Goal: Task Accomplishment & Management: Manage account settings

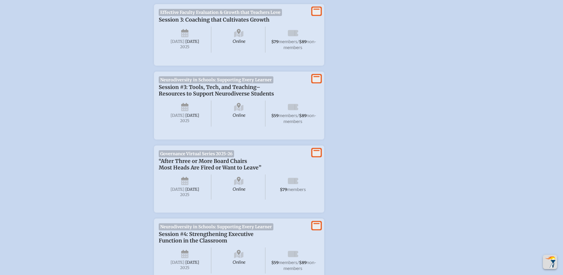
scroll to position [768, 0]
click at [313, 156] on icon at bounding box center [316, 152] width 8 height 7
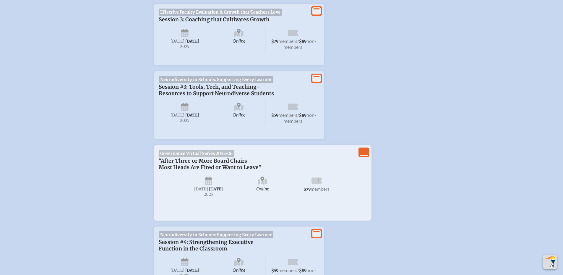
click at [281, 199] on span "Online" at bounding box center [262, 186] width 53 height 25
click at [219, 199] on span "Thursday , October 16th , 2025" at bounding box center [208, 186] width 53 height 25
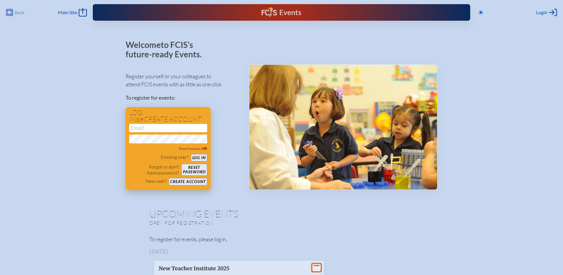
click at [166, 130] on input "email" at bounding box center [168, 128] width 78 height 8
type input "[EMAIL_ADDRESS][DOMAIN_NAME]"
click at [193, 184] on button "Create account" at bounding box center [188, 181] width 38 height 7
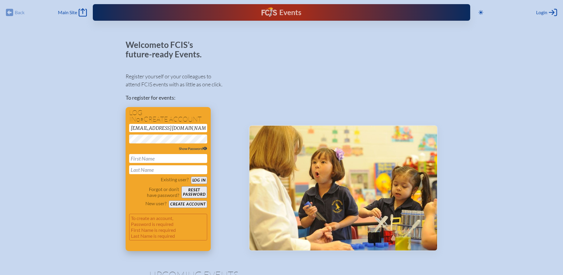
click at [203, 149] on icon at bounding box center [205, 148] width 4 height 4
click at [183, 161] on input "text" at bounding box center [168, 158] width 78 height 9
type input "[PERSON_NAME]"
click at [177, 206] on button "Create account" at bounding box center [188, 203] width 38 height 7
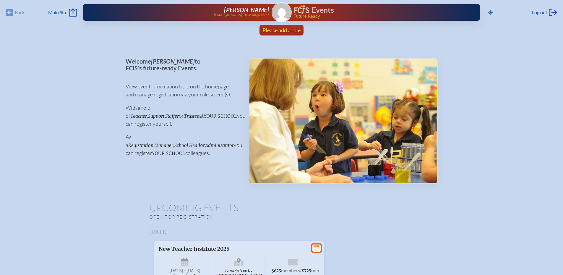
click at [292, 29] on span "Please add a role" at bounding box center [281, 30] width 38 height 6
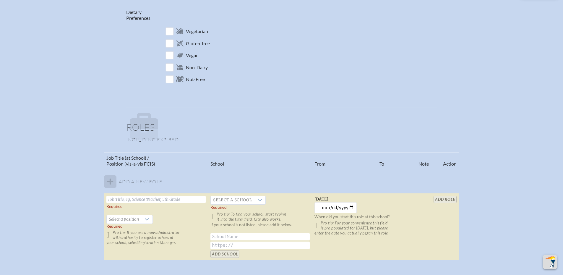
scroll to position [295, 0]
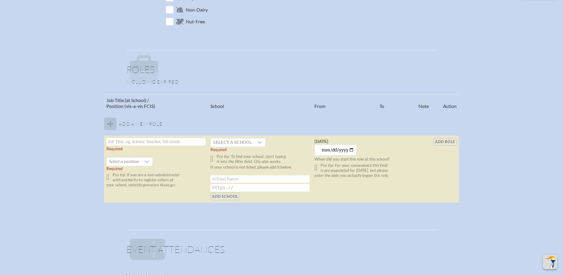
click at [170, 143] on input "text" at bounding box center [155, 141] width 99 height 7
click at [240, 146] on span "Select a school" at bounding box center [232, 142] width 43 height 8
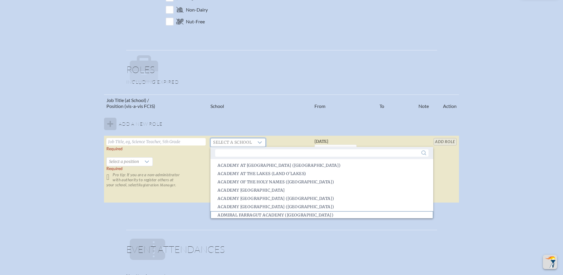
scroll to position [1, 0]
click at [247, 211] on span "Admiral Farragut Academy ([GEOGRAPHIC_DATA])" at bounding box center [275, 214] width 116 height 6
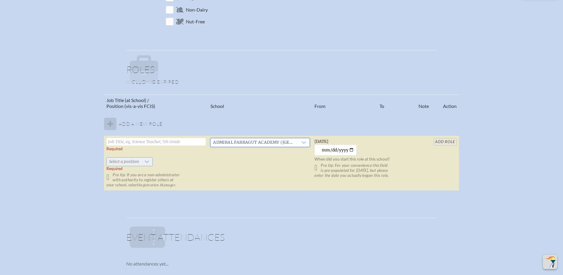
click at [142, 164] on div at bounding box center [146, 161] width 11 height 8
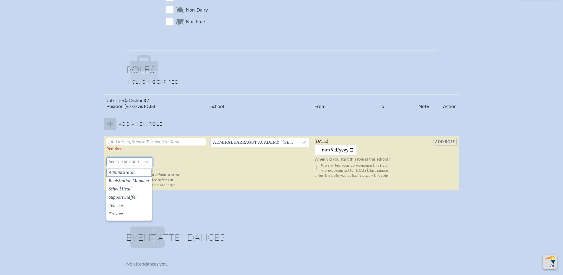
click at [135, 174] on li "Administrator" at bounding box center [128, 172] width 45 height 8
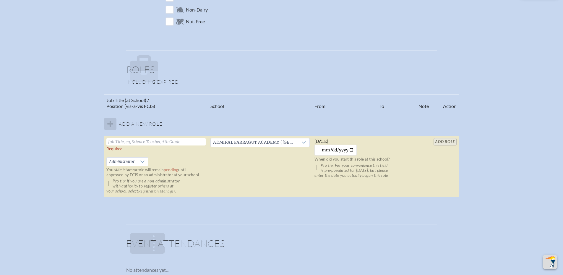
click at [149, 143] on input "text" at bounding box center [155, 141] width 99 height 7
type input "Executive Assistant to President & Head of School"
click at [140, 160] on icon at bounding box center [142, 161] width 5 height 5
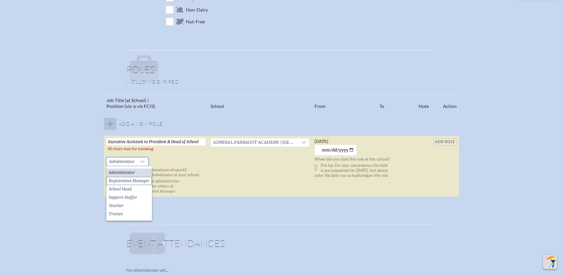
click at [137, 179] on span "Registration Manager" at bounding box center [129, 181] width 41 height 6
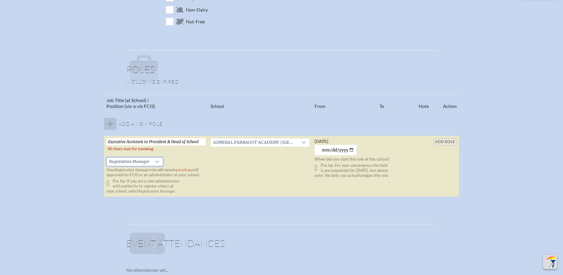
click at [449, 143] on table "Job Title (at School) / Position (vis-a-vis FCIS) School From To Note Action Ad…" at bounding box center [281, 145] width 354 height 103
click at [447, 142] on table "Job Title (at School) / Position (vis-a-vis FCIS) School From To Note Action Ad…" at bounding box center [281, 145] width 354 height 103
click at [111, 183] on p "Pro tip: If you are a non-administrator with authority to register others at yo…" at bounding box center [155, 185] width 99 height 15
click at [345, 176] on p "Pro tip: For your convenience this field is pre-populated for [DATE], but pleas…" at bounding box center [363, 170] width 99 height 15
click at [350, 149] on input "[DATE]" at bounding box center [335, 149] width 42 height 11
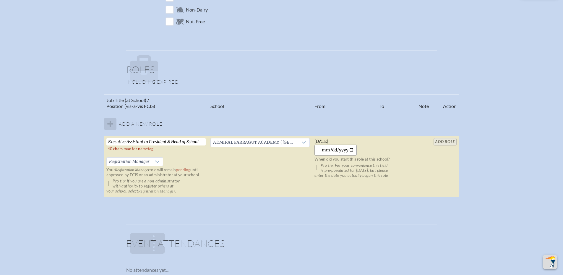
type input "[DATE]"
click at [450, 141] on table "Job Title (at School) / Position (vis-a-vis FCIS) School From To Note Action Ad…" at bounding box center [281, 145] width 354 height 103
click at [159, 142] on input "Executive Assistant to President & Head of School" at bounding box center [155, 141] width 99 height 7
drag, startPoint x: 165, startPoint y: 141, endPoint x: 207, endPoint y: 144, distance: 41.8
click at [207, 144] on td "Executive Assistant to President & Head of School   40 chars max for nametag Re…" at bounding box center [156, 166] width 104 height 61
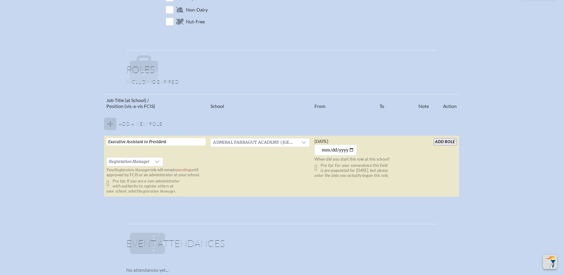
type input "Executive Assistant to President"
click at [442, 139] on input "add Role" at bounding box center [444, 141] width 23 height 7
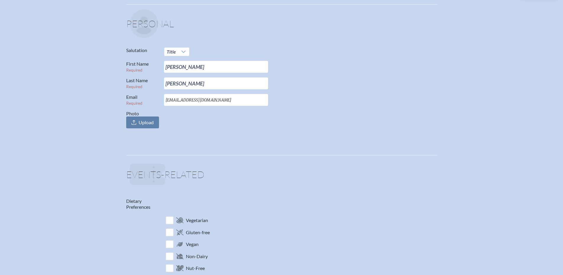
scroll to position [0, 0]
